Goal: Obtain resource: Obtain resource

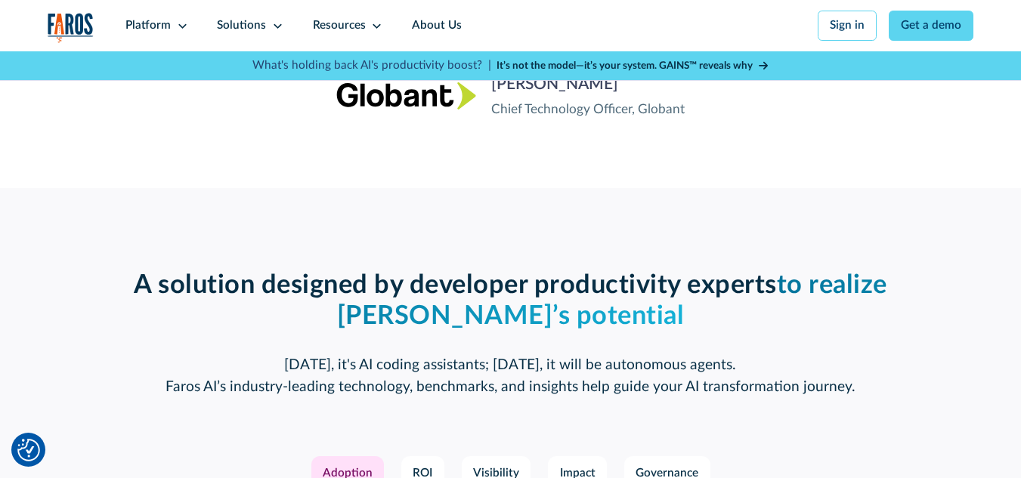
scroll to position [2066, 0]
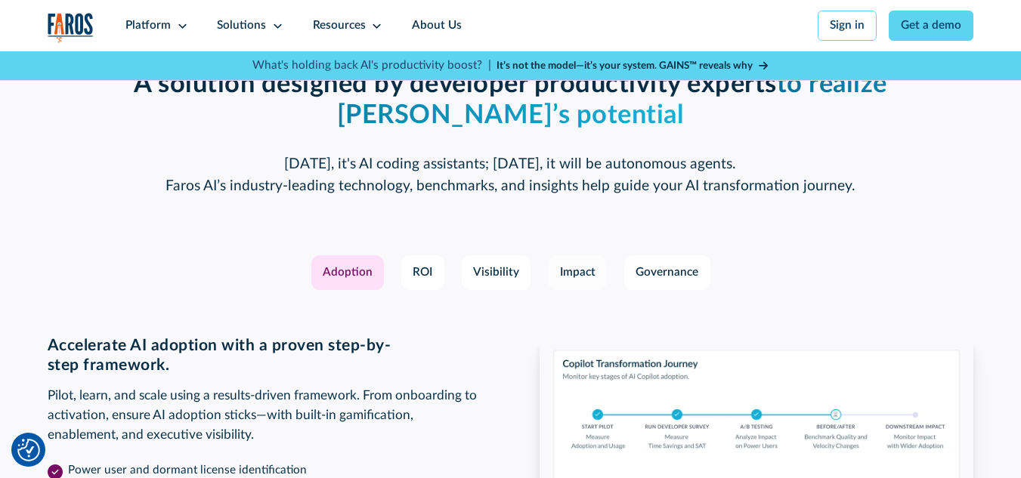
click at [568, 282] on div "Impact" at bounding box center [578, 273] width 36 height 17
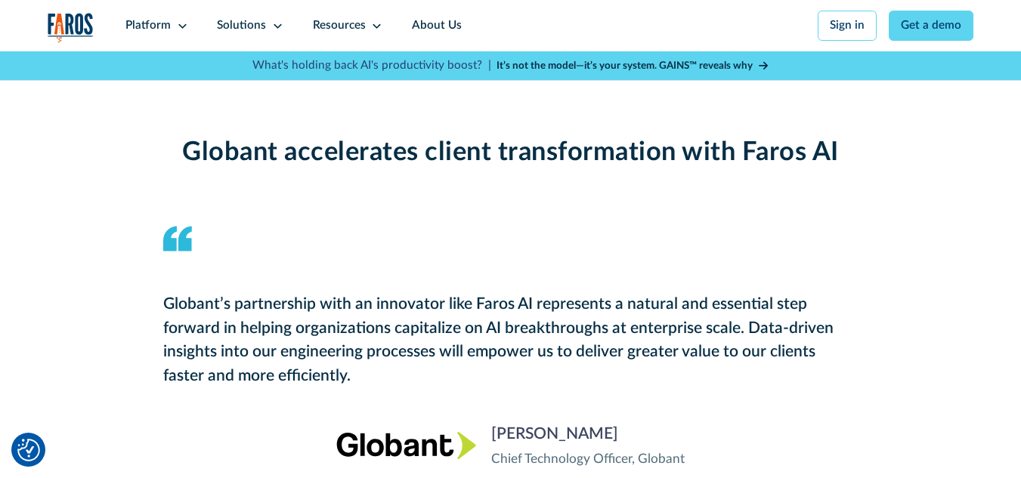
scroll to position [1310, 0]
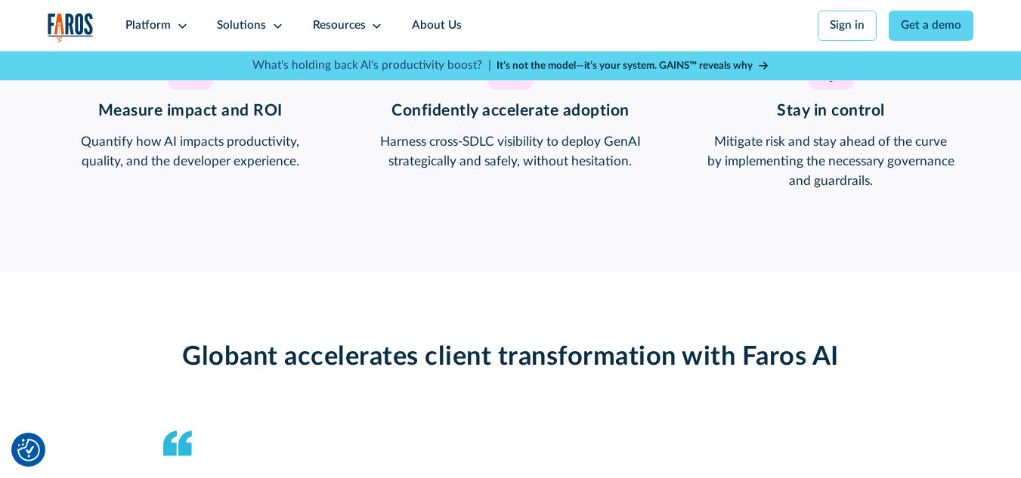
click at [615, 64] on strong "It’s not the model—it’s your system. GAINS™ reveals why" at bounding box center [625, 65] width 256 height 11
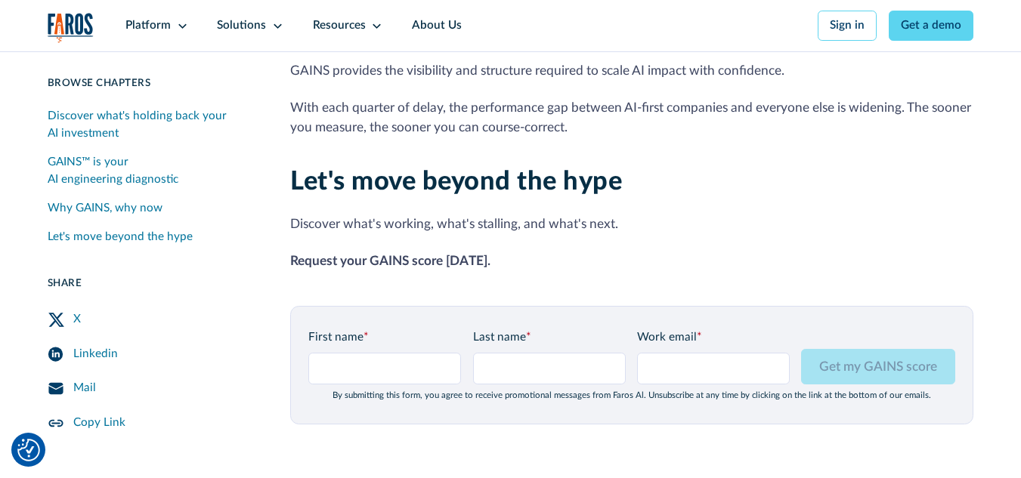
scroll to position [1764, 0]
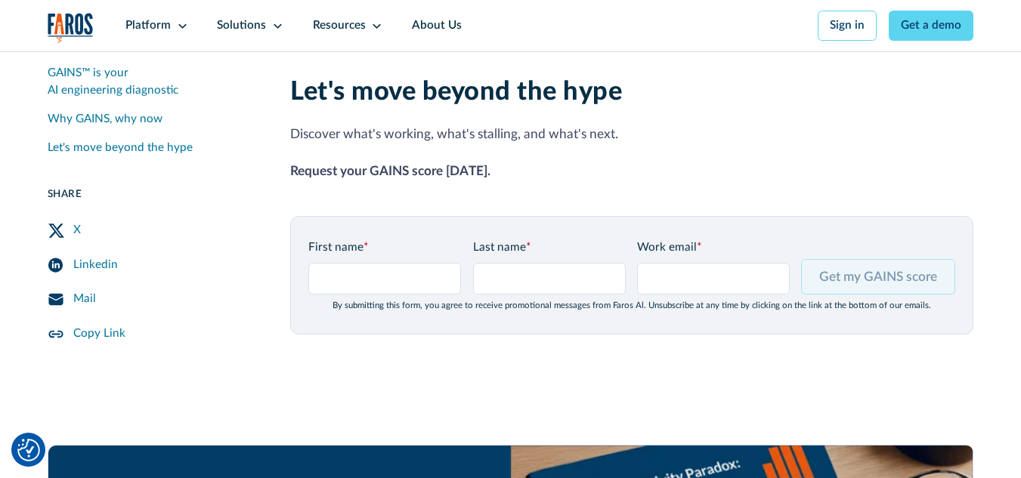
click at [856, 280] on input "Get my GAINS score" at bounding box center [878, 277] width 154 height 36
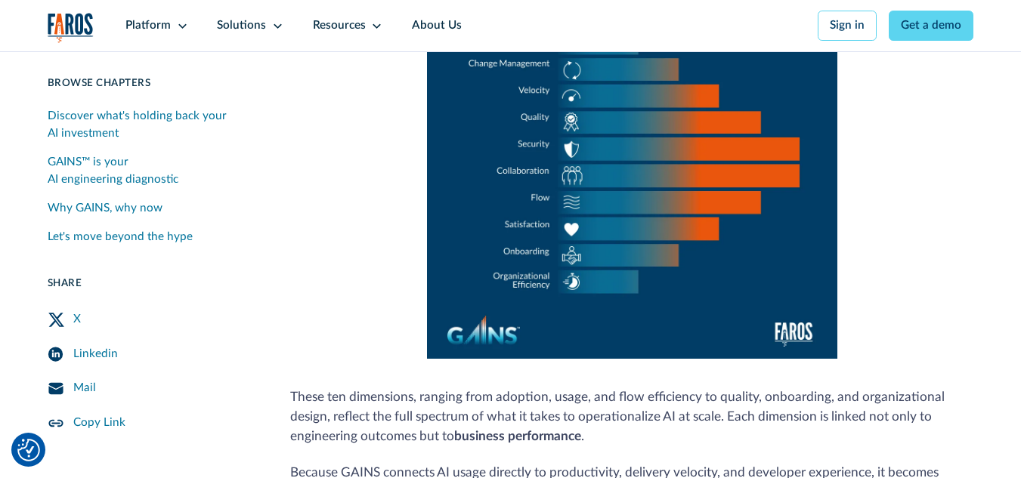
scroll to position [1008, 0]
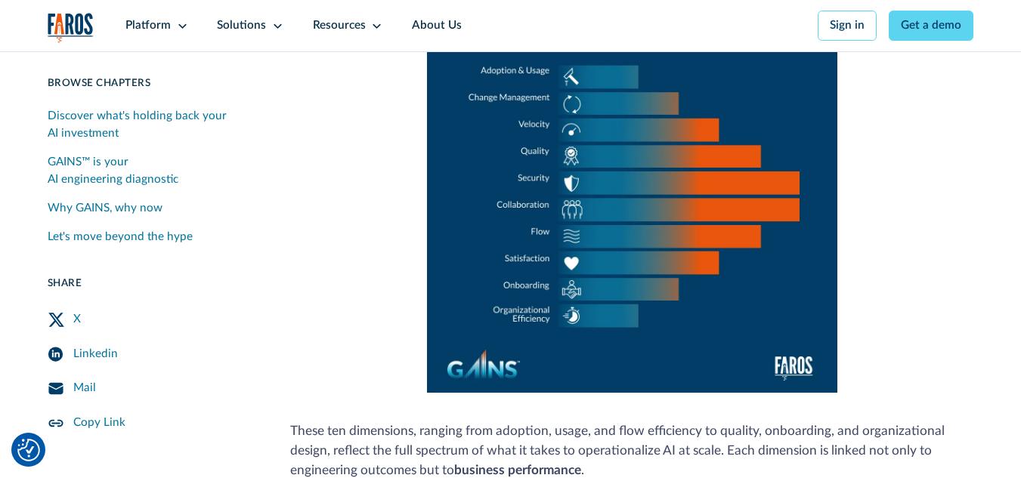
click at [98, 355] on div "Linkedin" at bounding box center [95, 354] width 45 height 17
